Goal: Check status: Check status

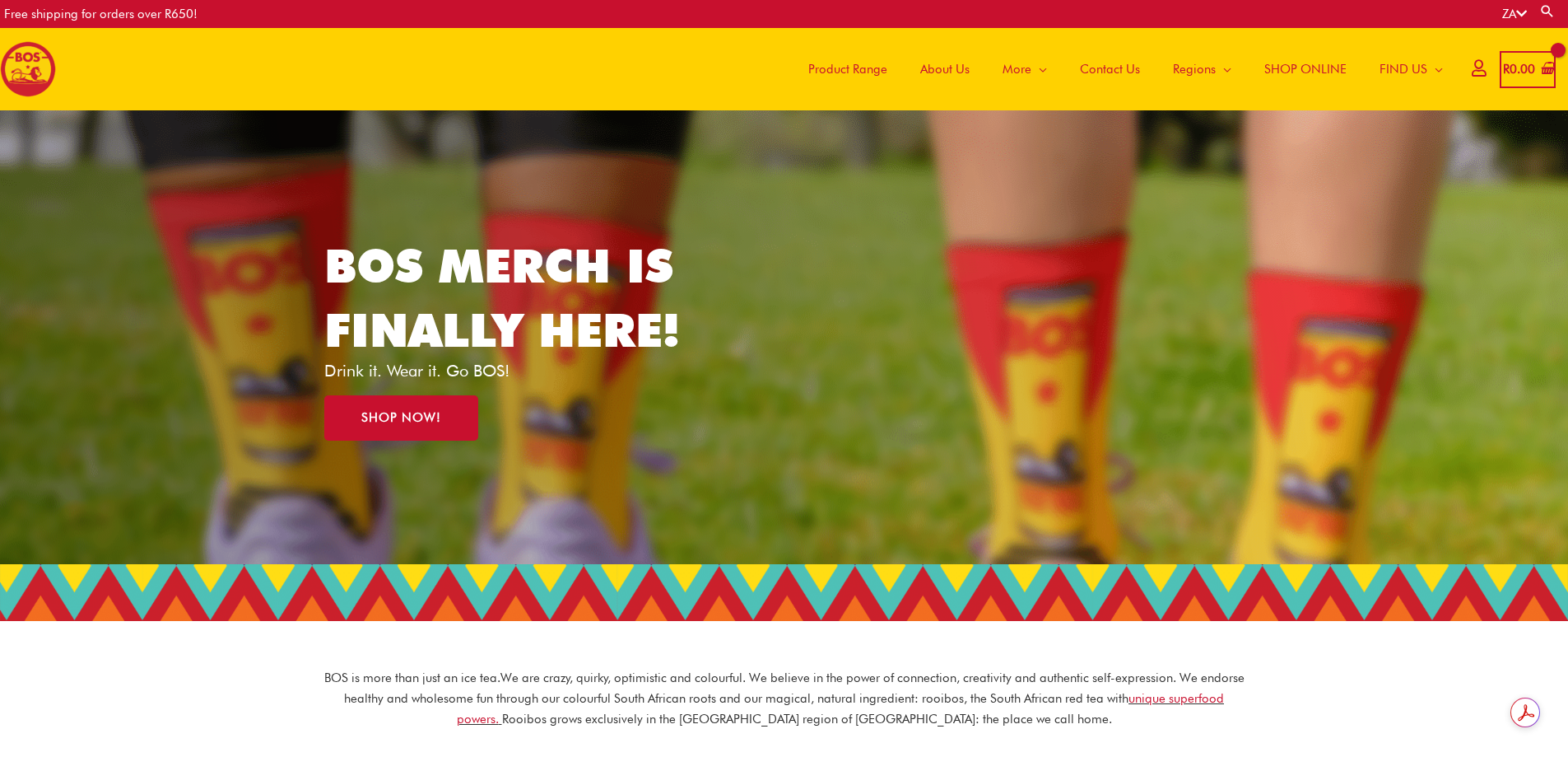
click at [1299, 71] on span "SHOP ONLINE" at bounding box center [1305, 70] width 82 height 49
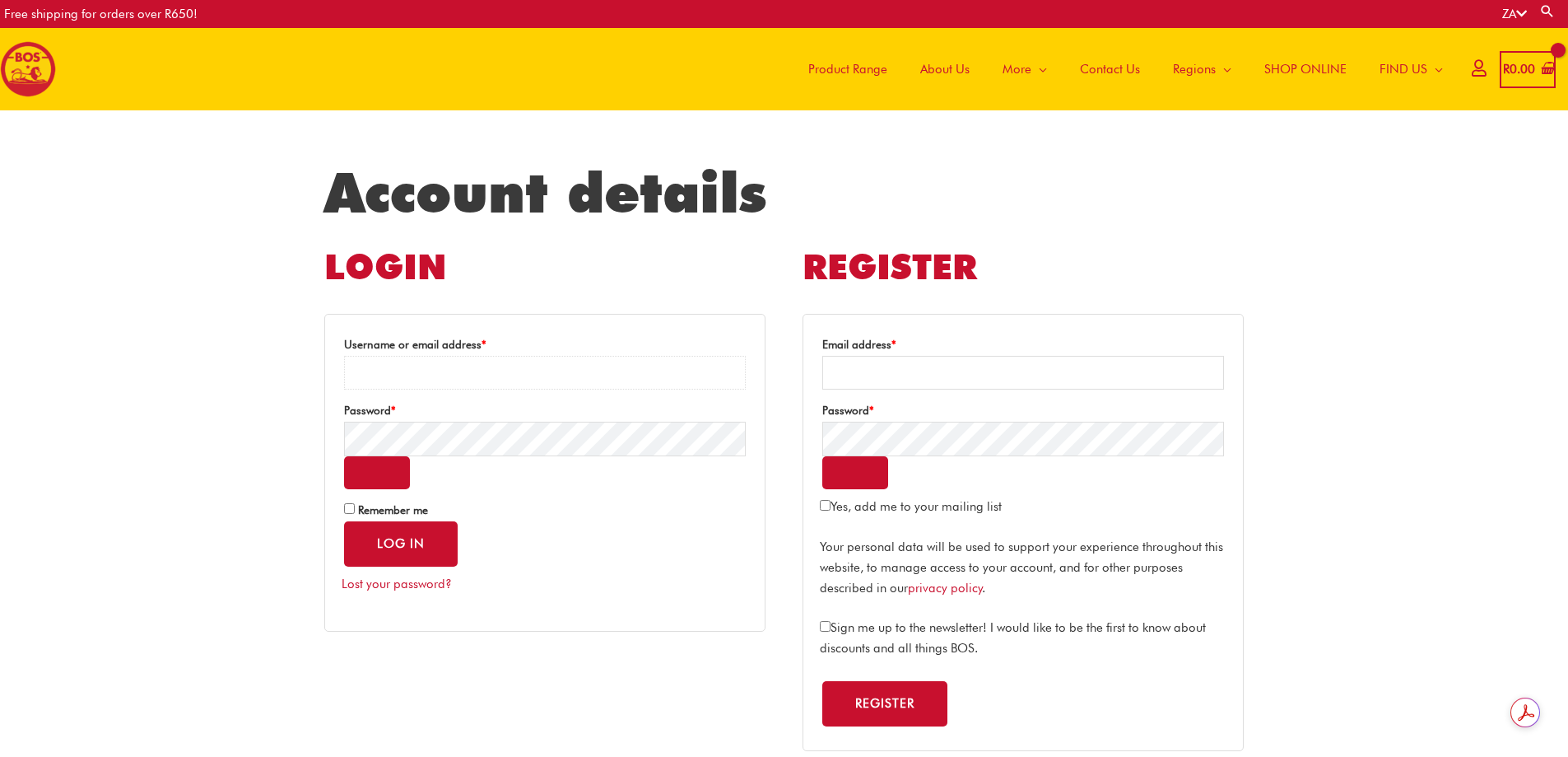
click at [394, 371] on input "Username or email address * Required" at bounding box center [545, 373] width 402 height 34
type input "**********"
click at [422, 545] on button "Log in" at bounding box center [401, 543] width 114 height 45
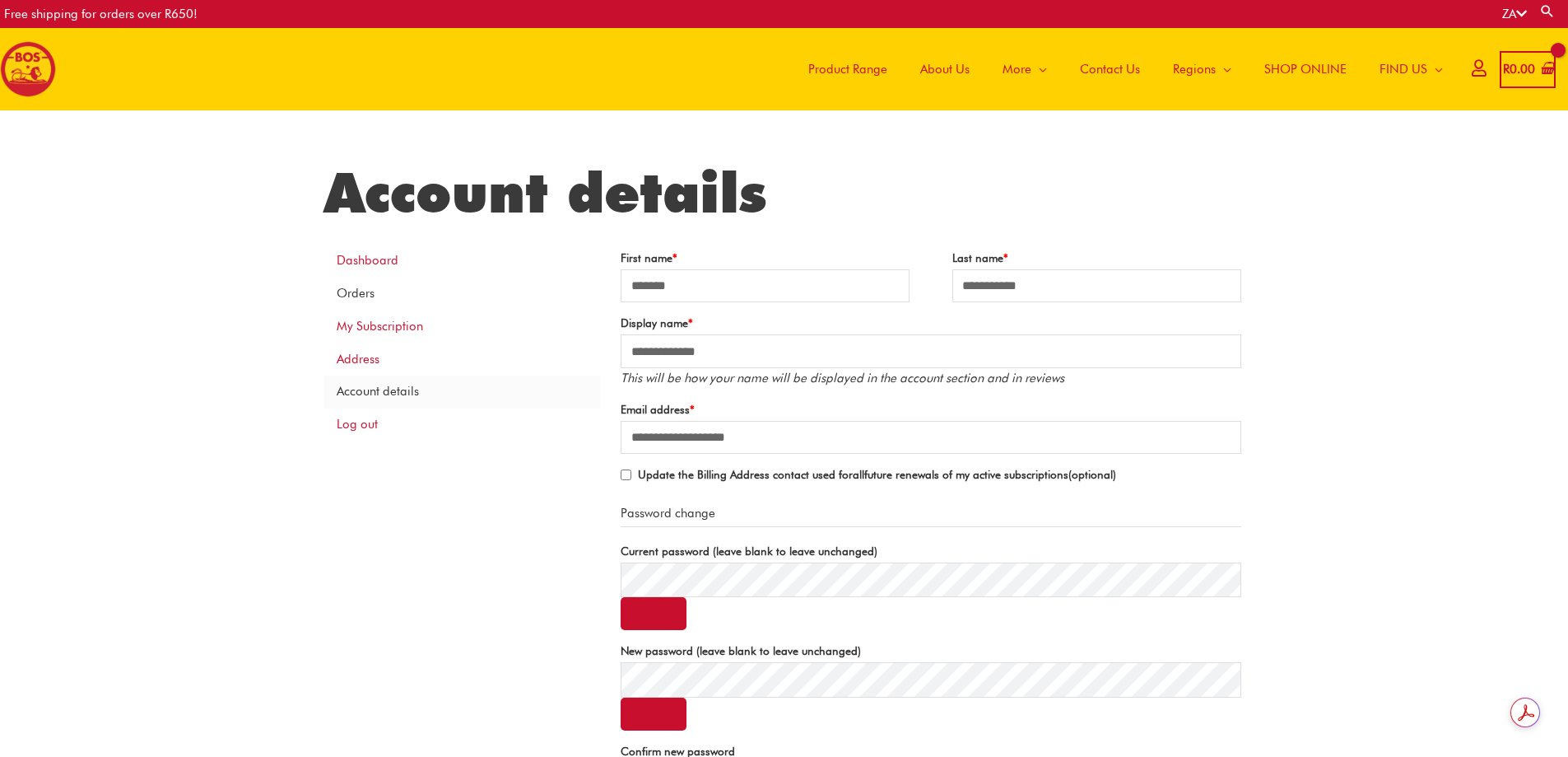
click at [365, 291] on link "Orders" at bounding box center [461, 294] width 276 height 33
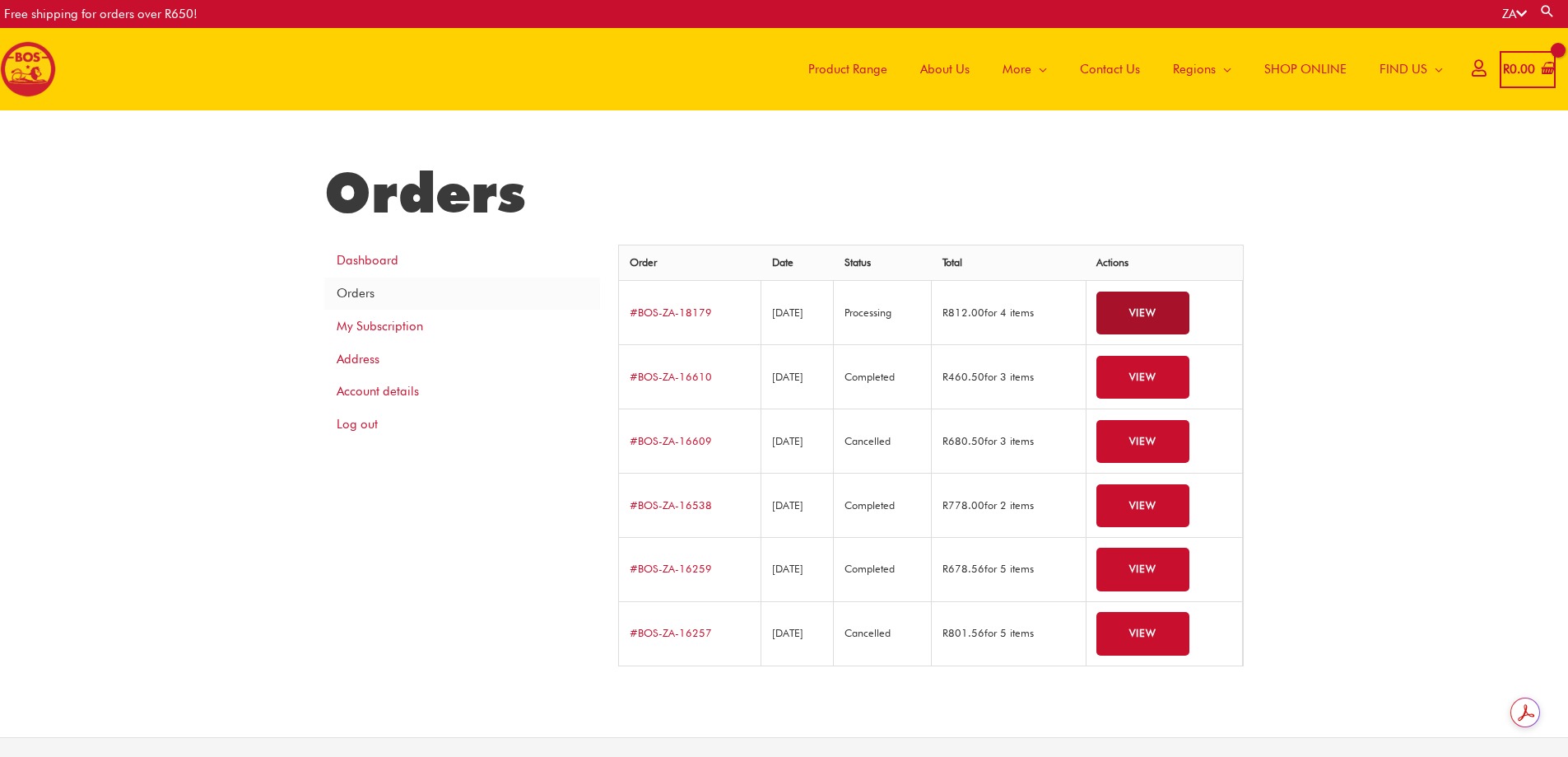
click at [1161, 314] on link "View" at bounding box center [1143, 313] width 93 height 44
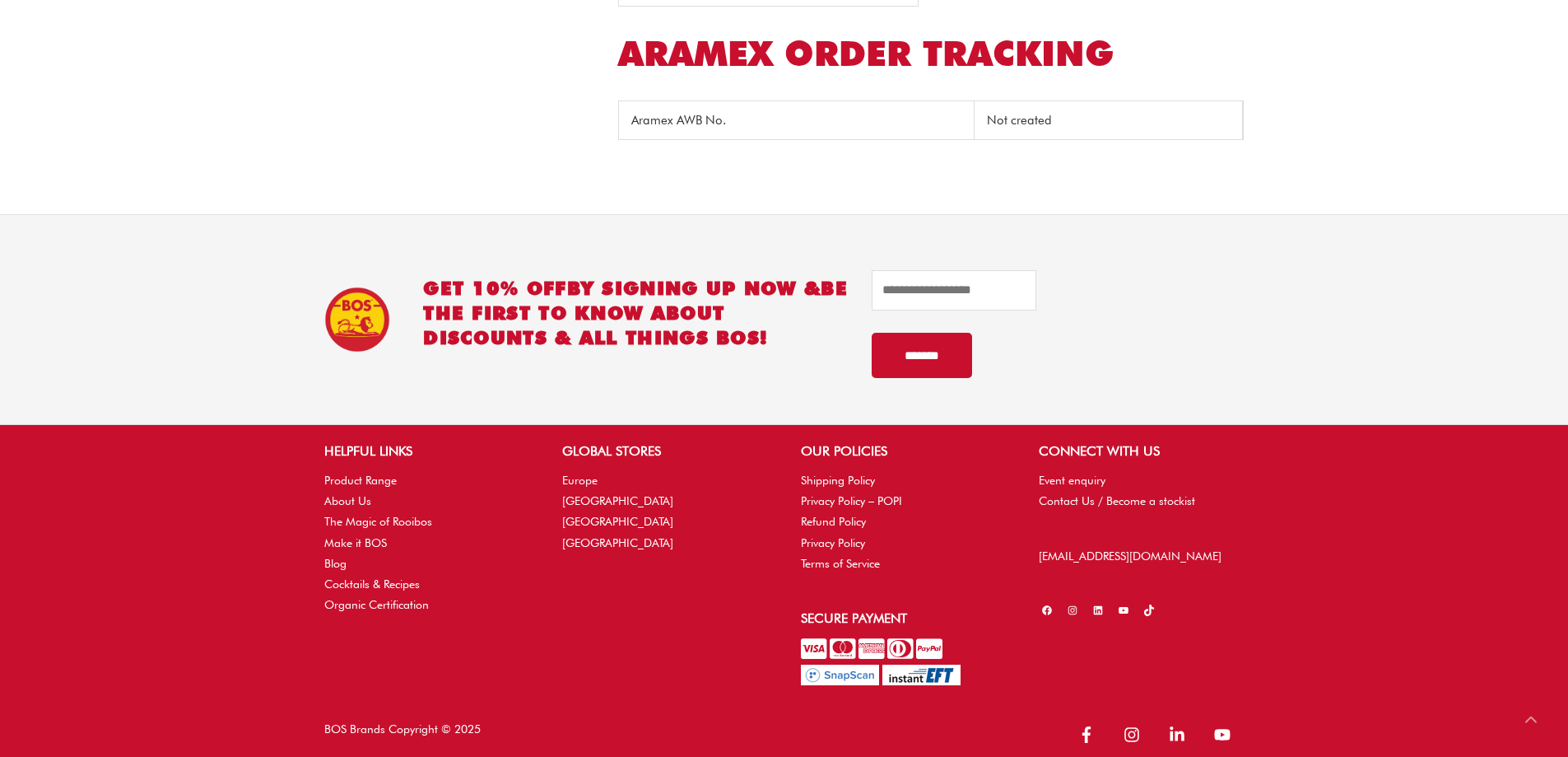
scroll to position [934, 0]
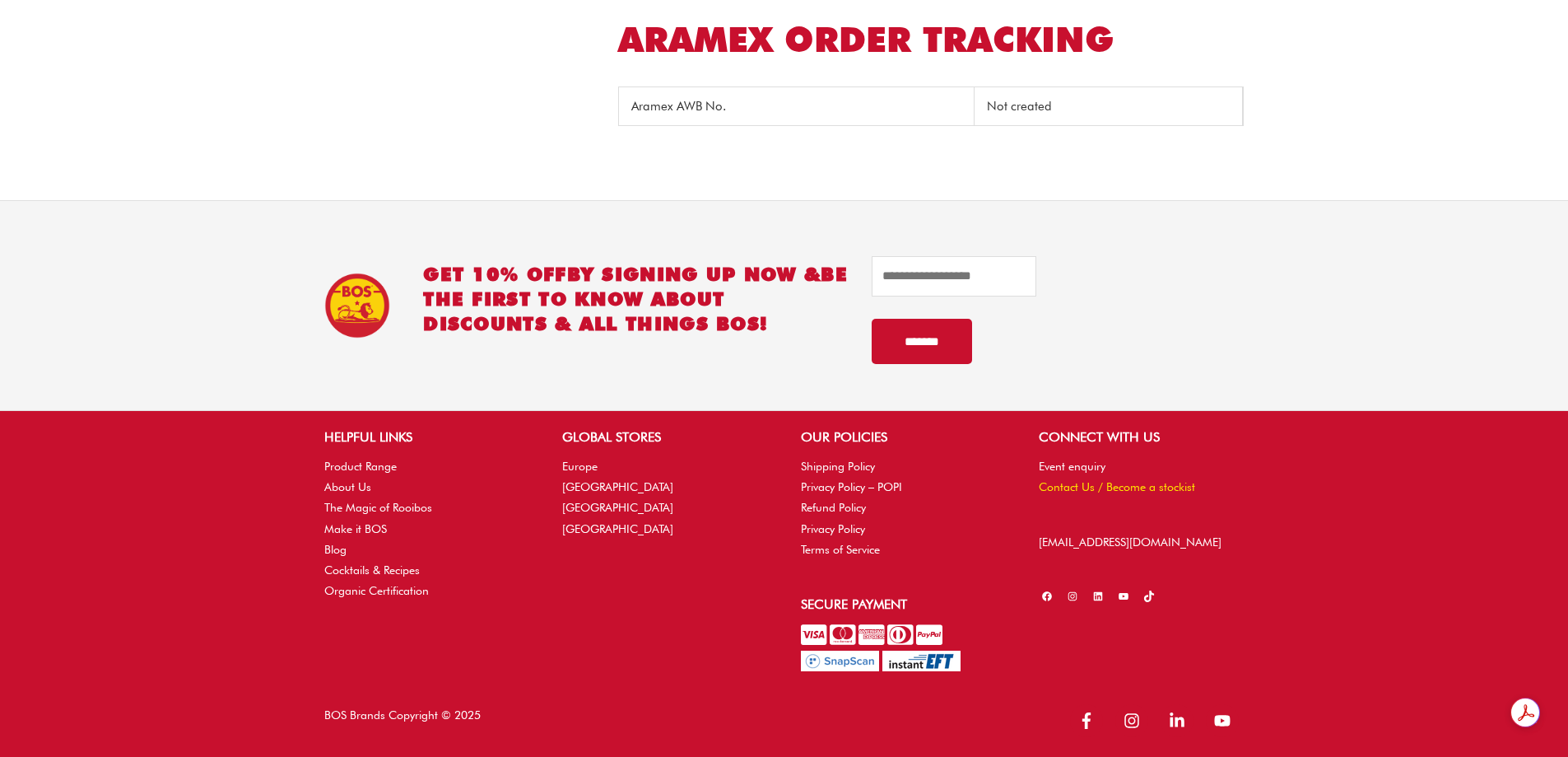
click at [1059, 487] on link "Contact Us / Become a stockist" at bounding box center [1117, 486] width 157 height 13
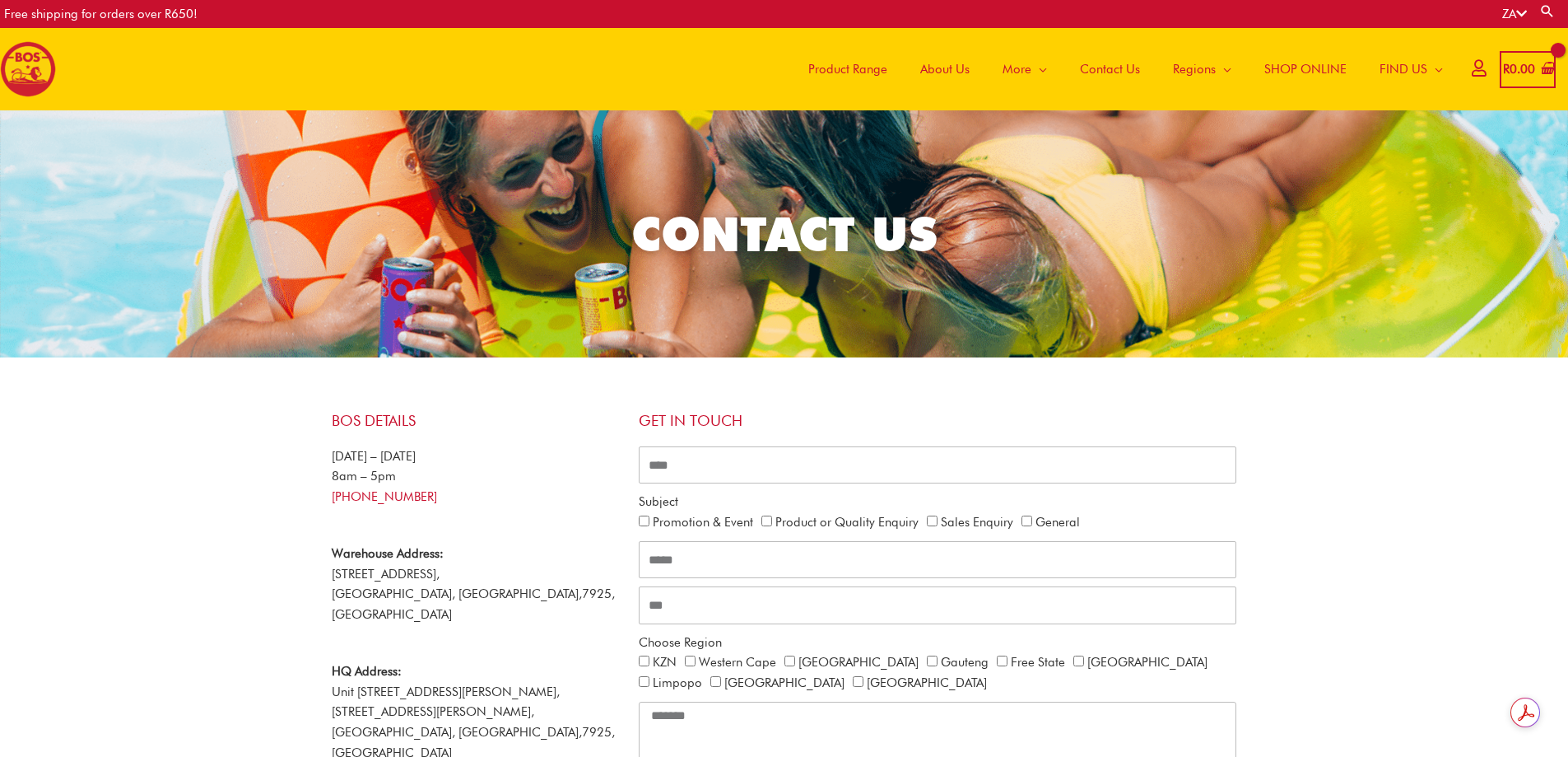
click at [1472, 70] on icon at bounding box center [1478, 67] width 14 height 12
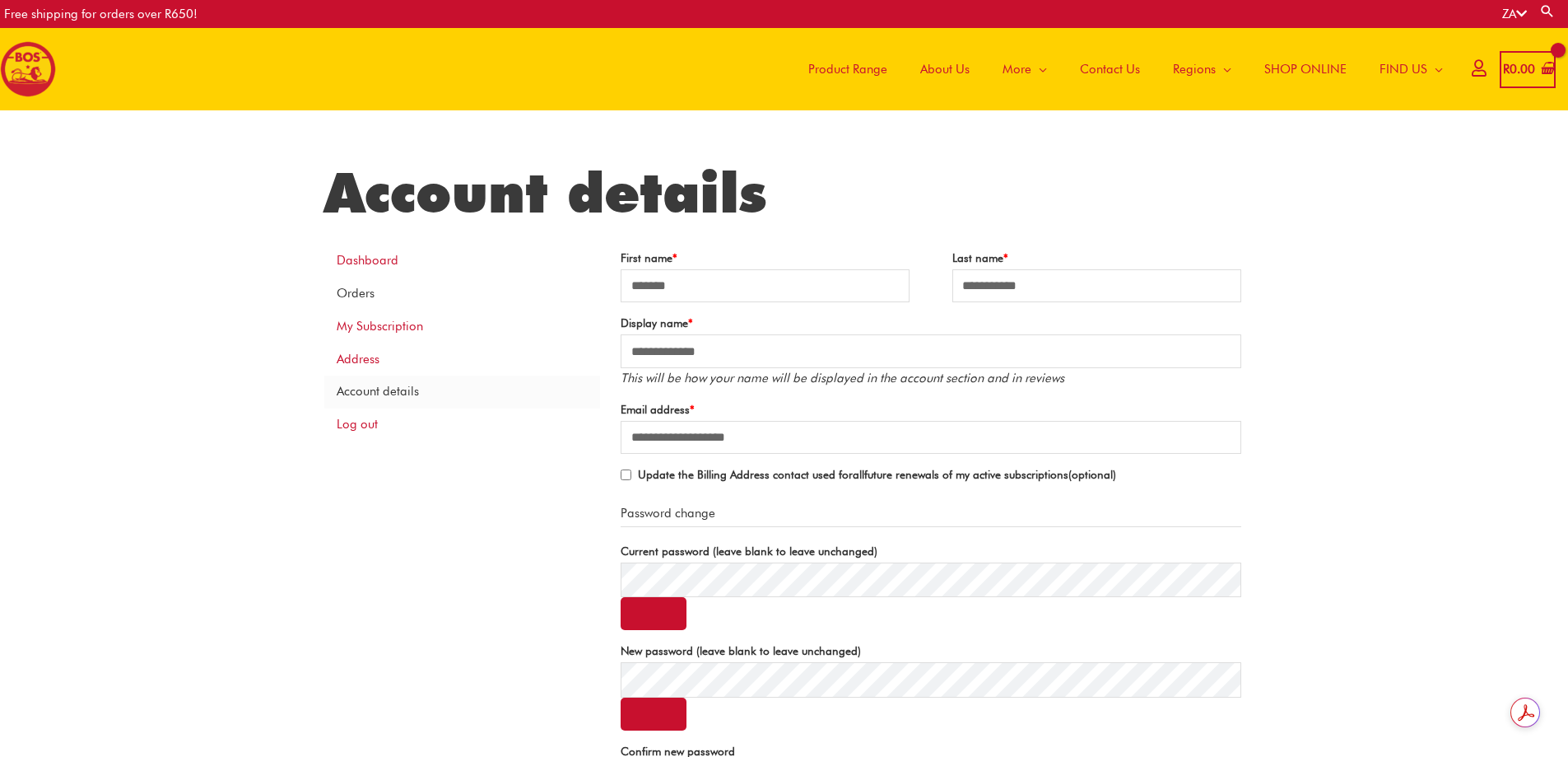
click at [351, 298] on link "Orders" at bounding box center [461, 294] width 276 height 33
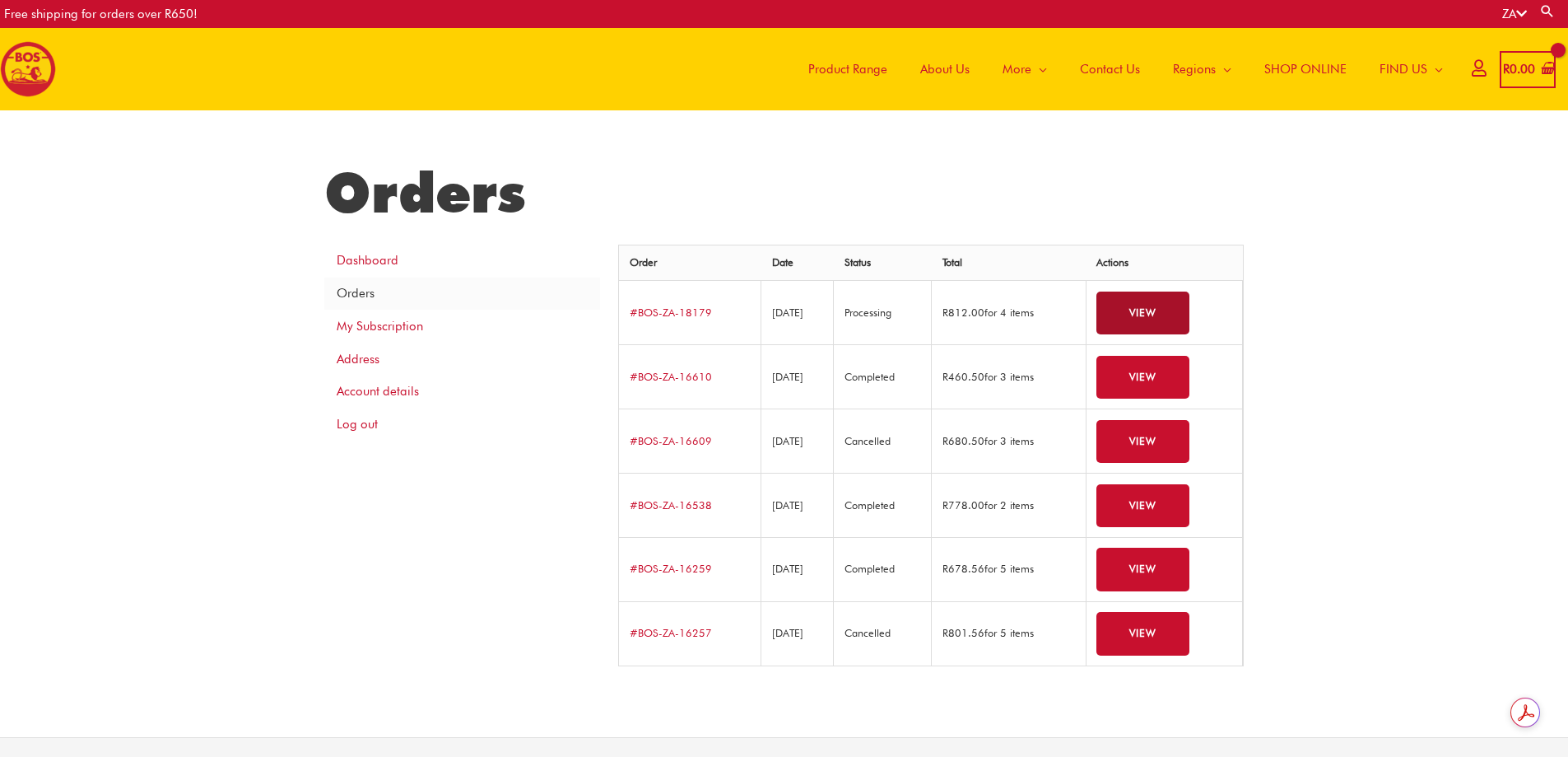
click at [1139, 309] on link "View" at bounding box center [1143, 313] width 93 height 44
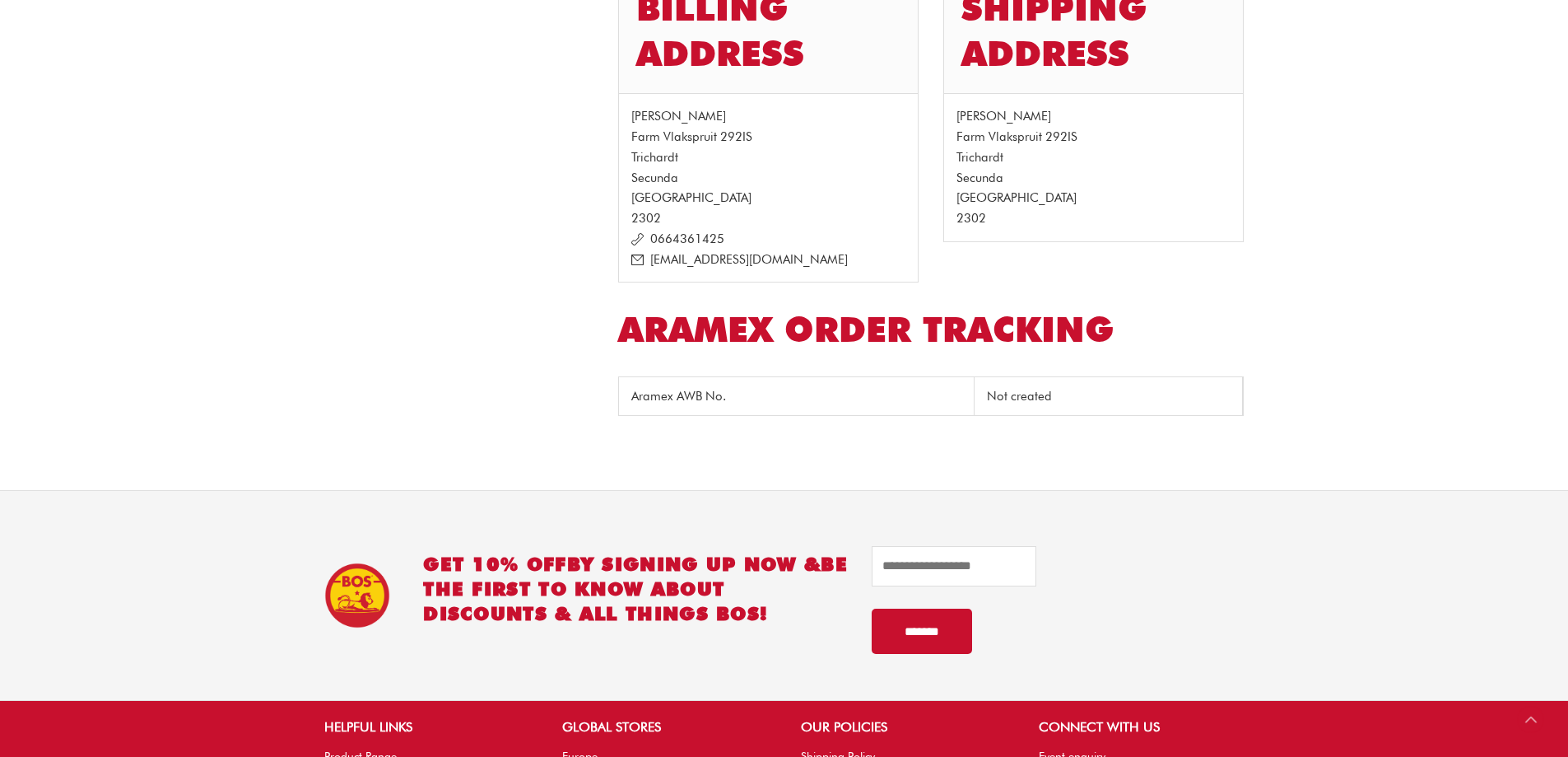
scroll to position [741, 0]
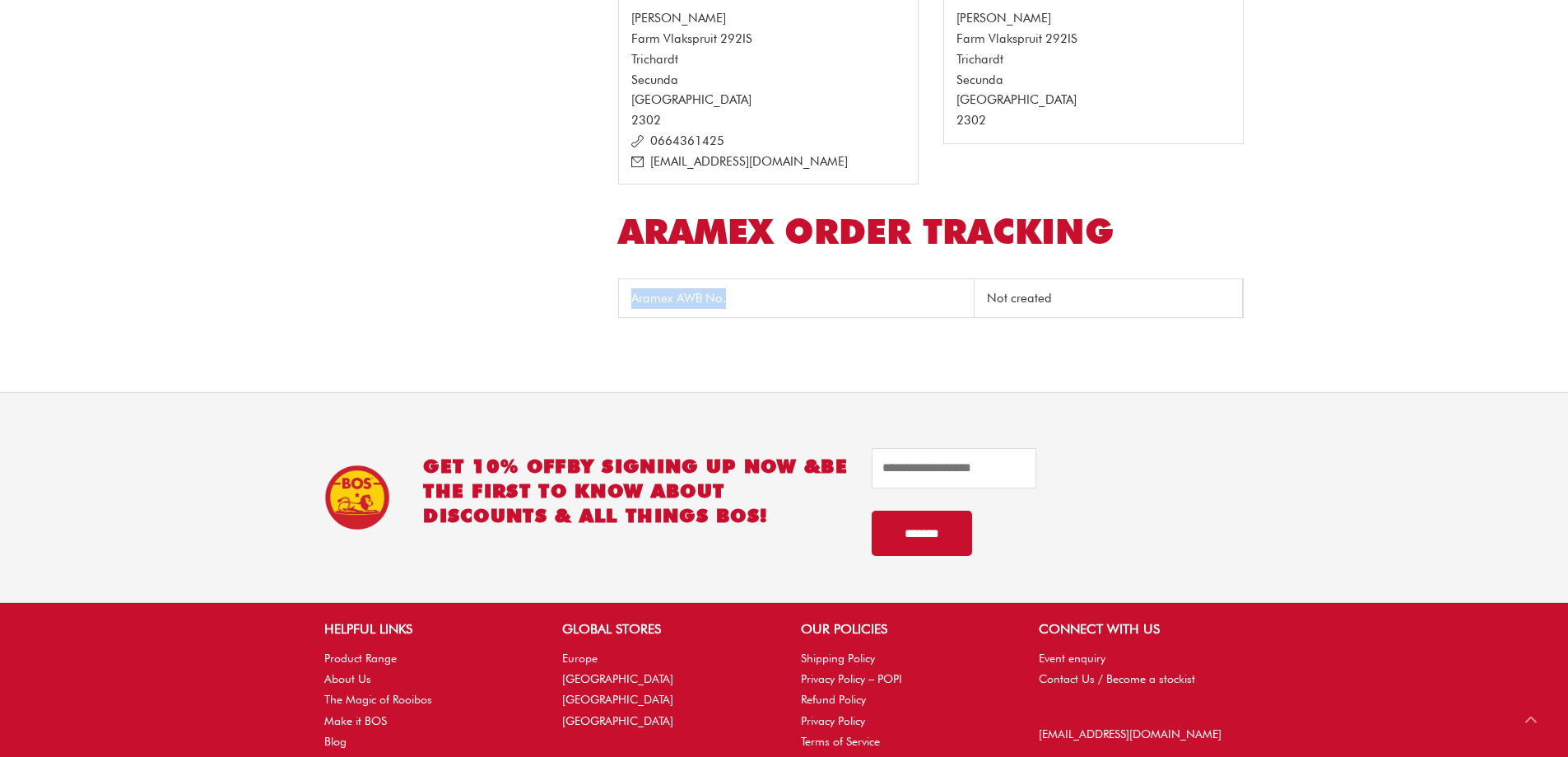
drag, startPoint x: 634, startPoint y: 295, endPoint x: 729, endPoint y: 303, distance: 95.3
click at [729, 303] on th "Aramex AWB No." at bounding box center [796, 297] width 356 height 38
copy th "Aramex AWB No."
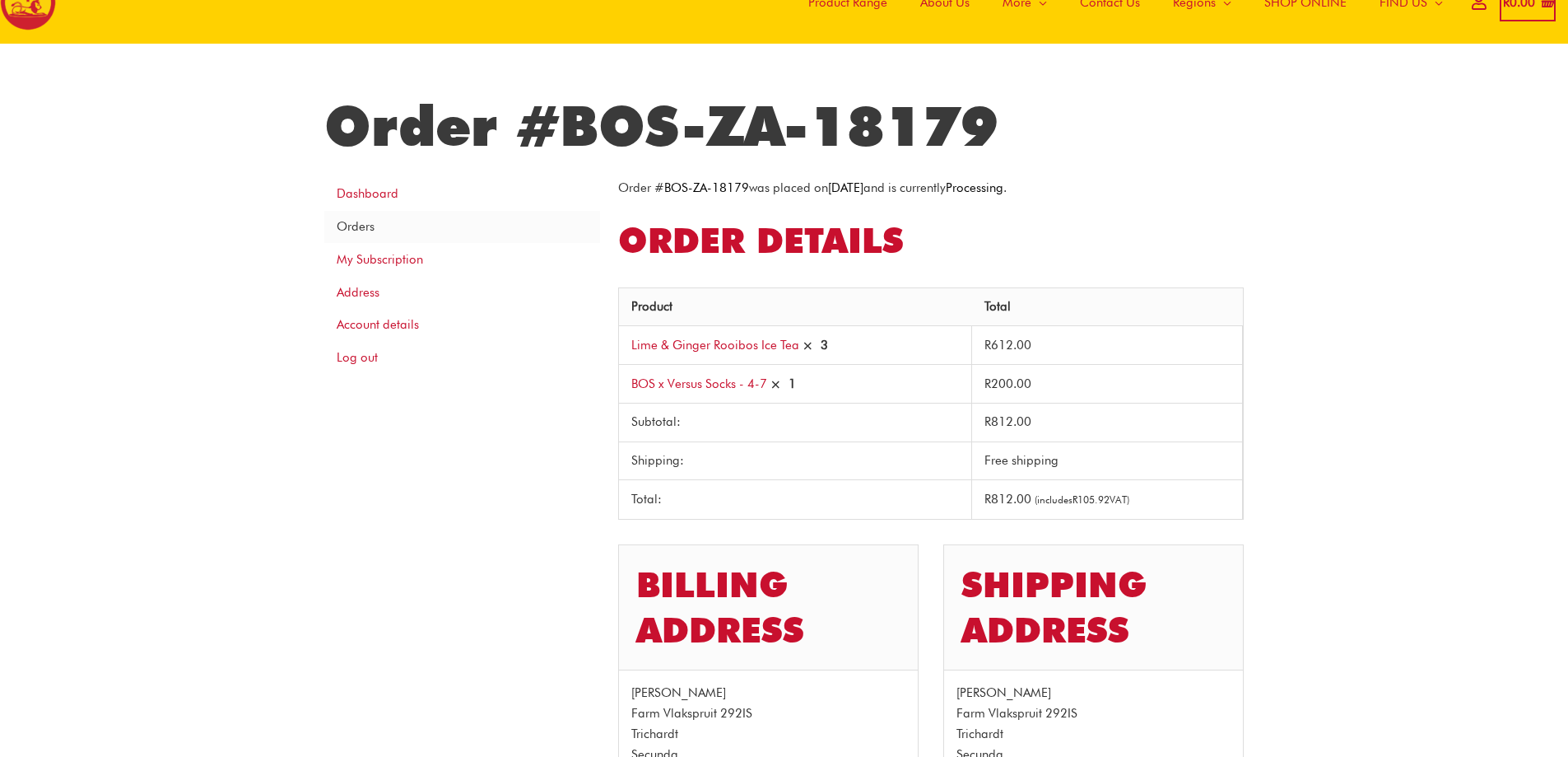
scroll to position [0, 0]
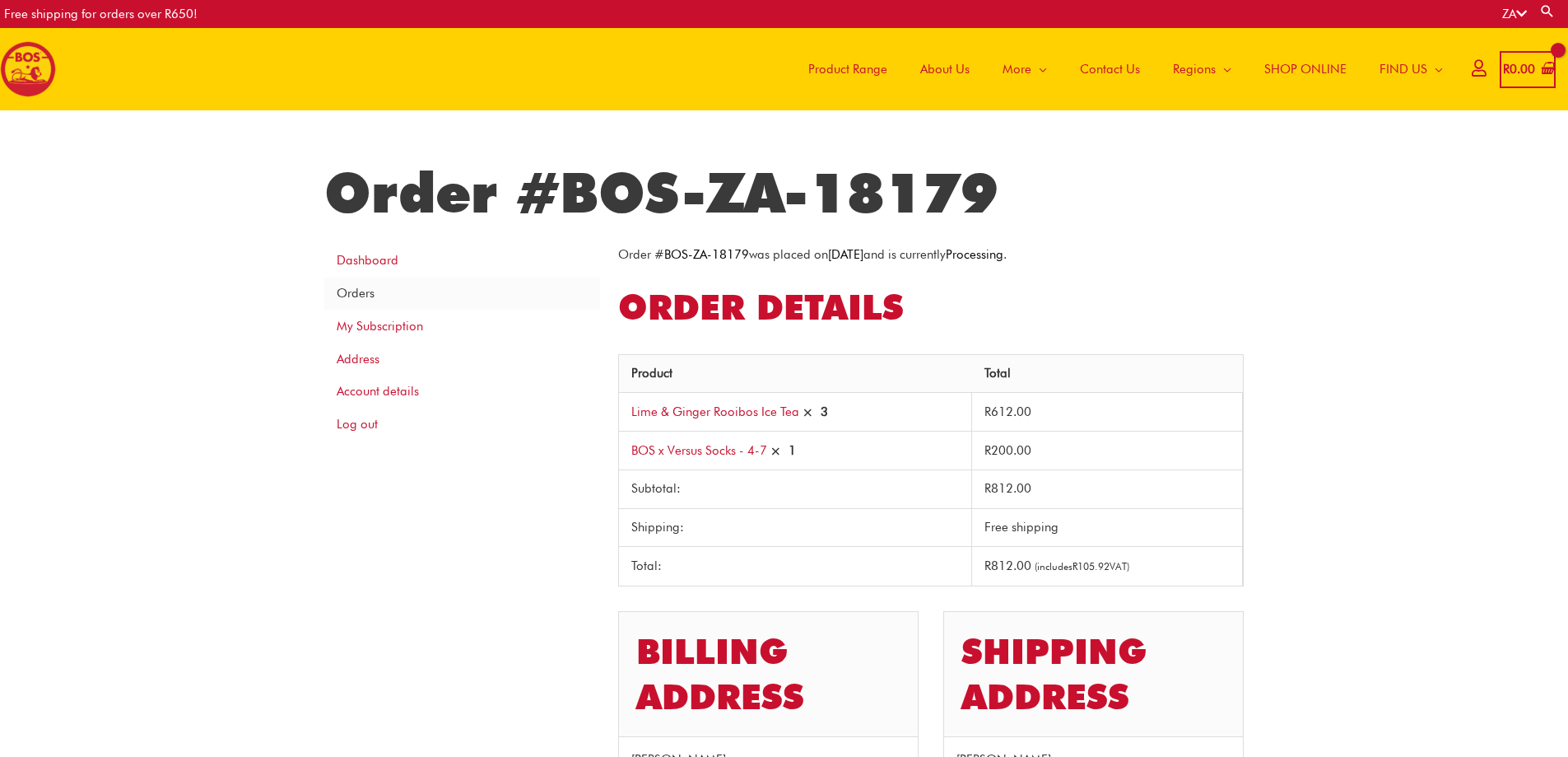
click at [1526, 11] on icon at bounding box center [1522, 13] width 11 height 12
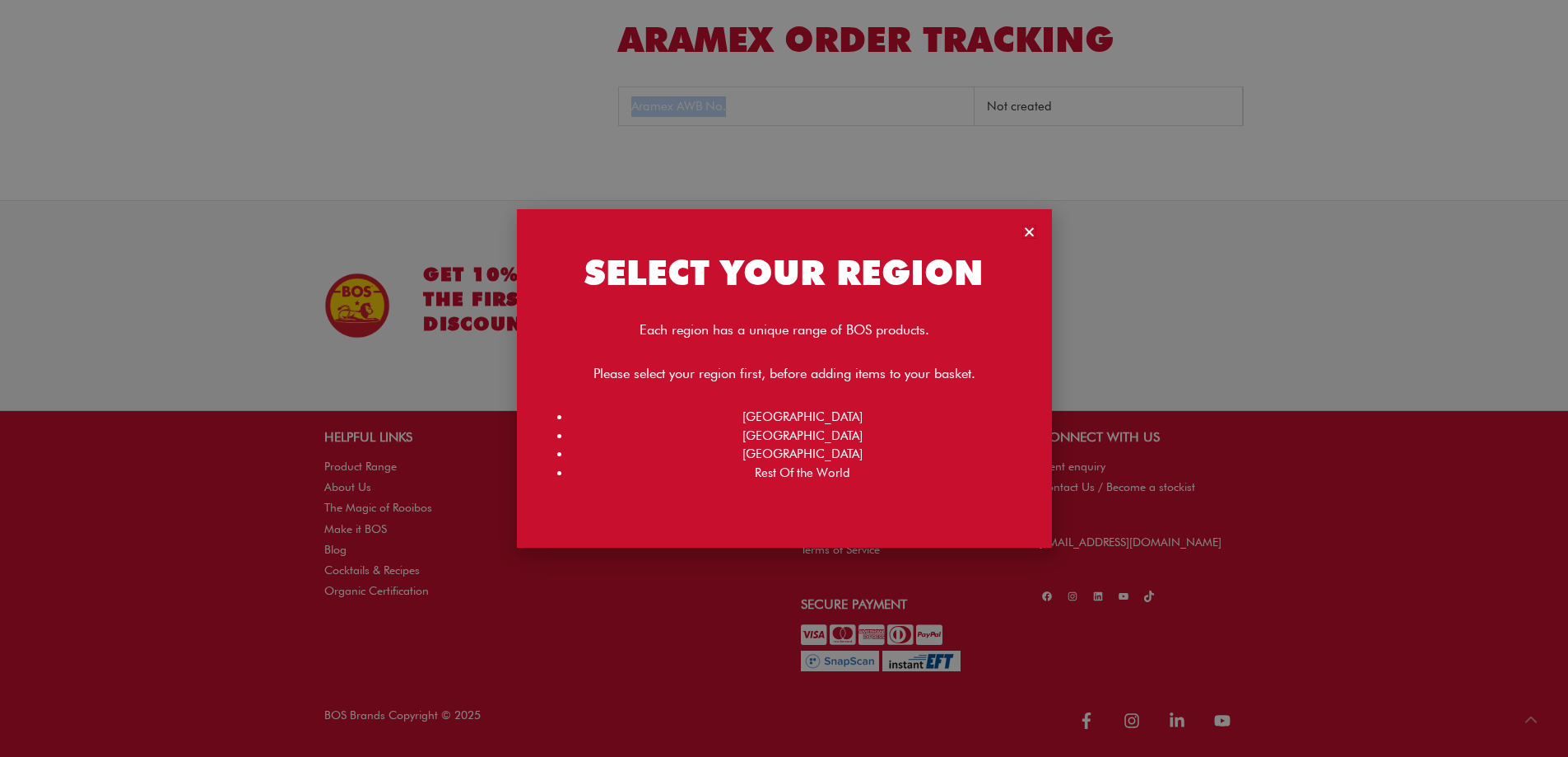
scroll to position [633, 0]
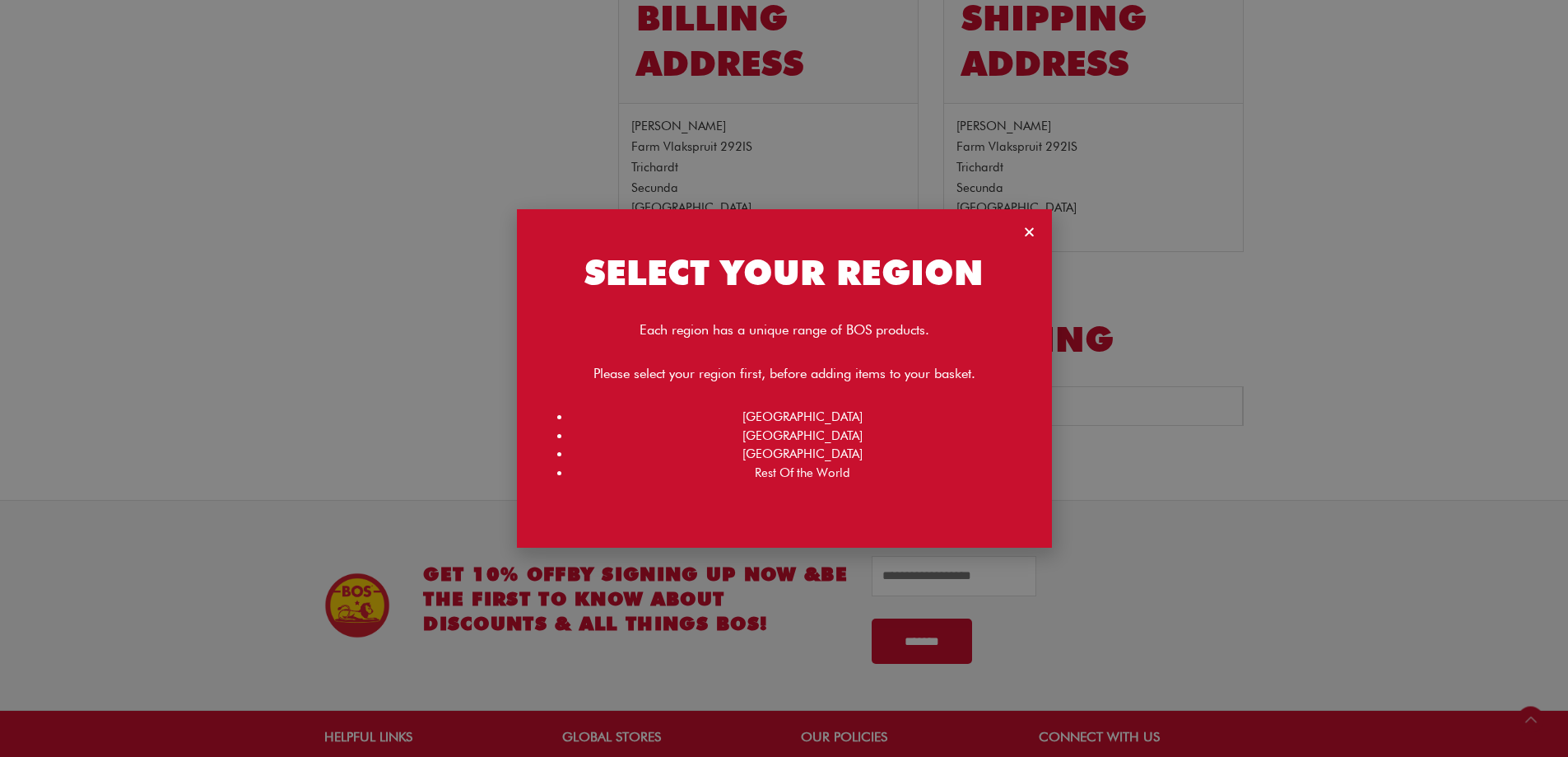
click at [1024, 232] on icon "Close" at bounding box center [1029, 231] width 12 height 12
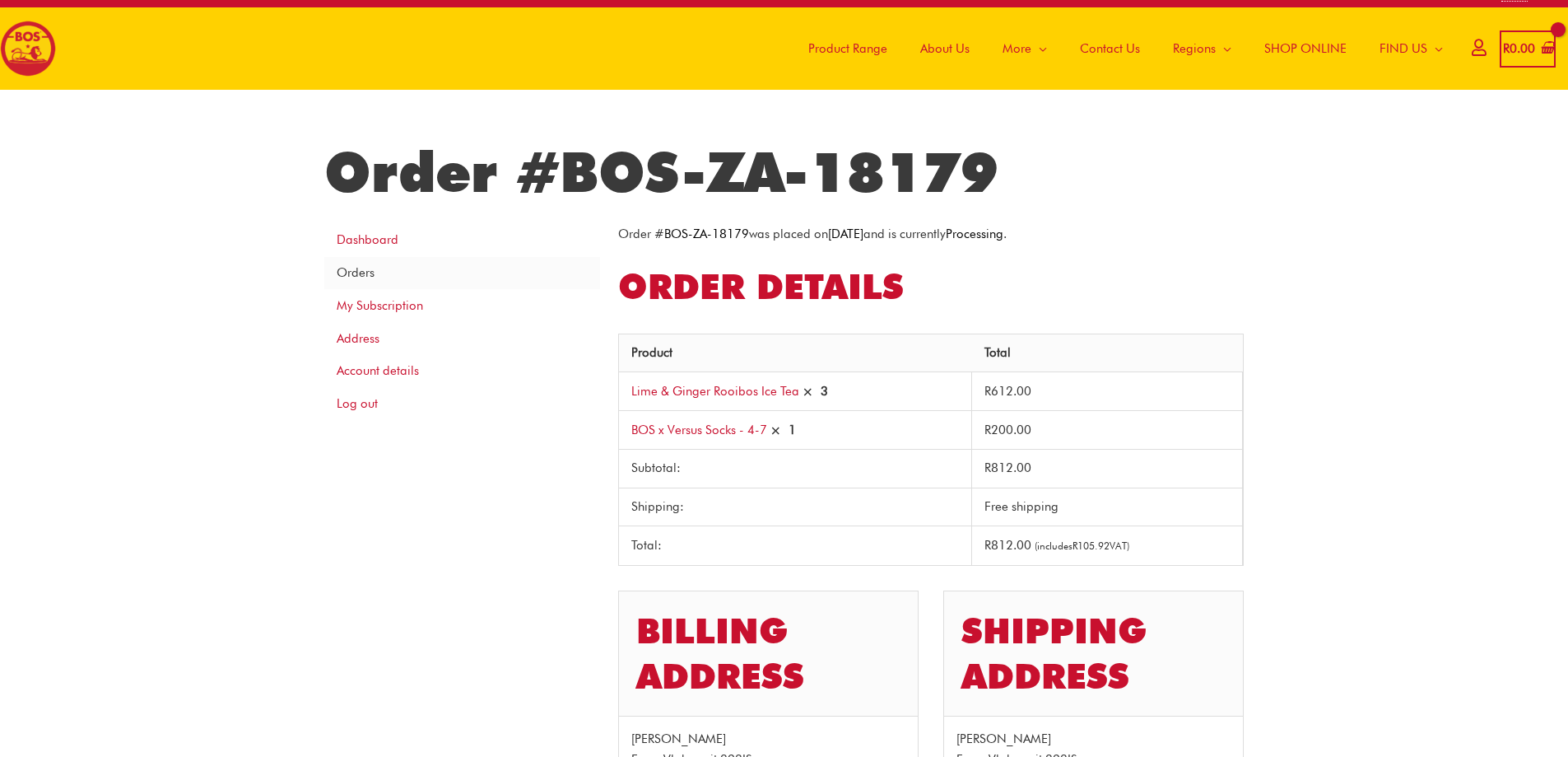
scroll to position [0, 0]
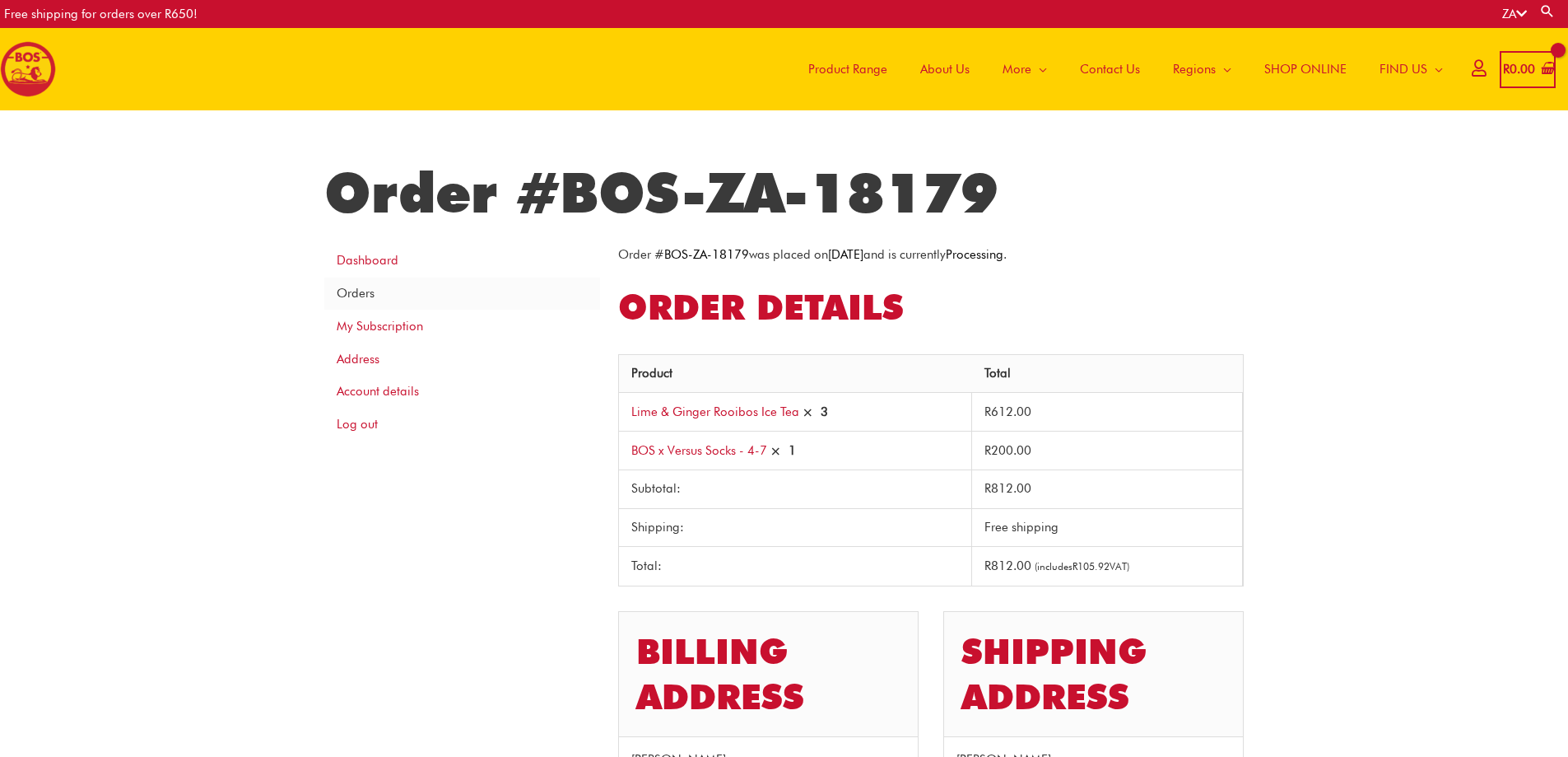
click at [1472, 70] on icon at bounding box center [1478, 67] width 14 height 12
click at [1472, 68] on icon at bounding box center [1478, 67] width 14 height 12
click at [373, 429] on link "Log out" at bounding box center [461, 425] width 276 height 33
